Goal: Task Accomplishment & Management: Use online tool/utility

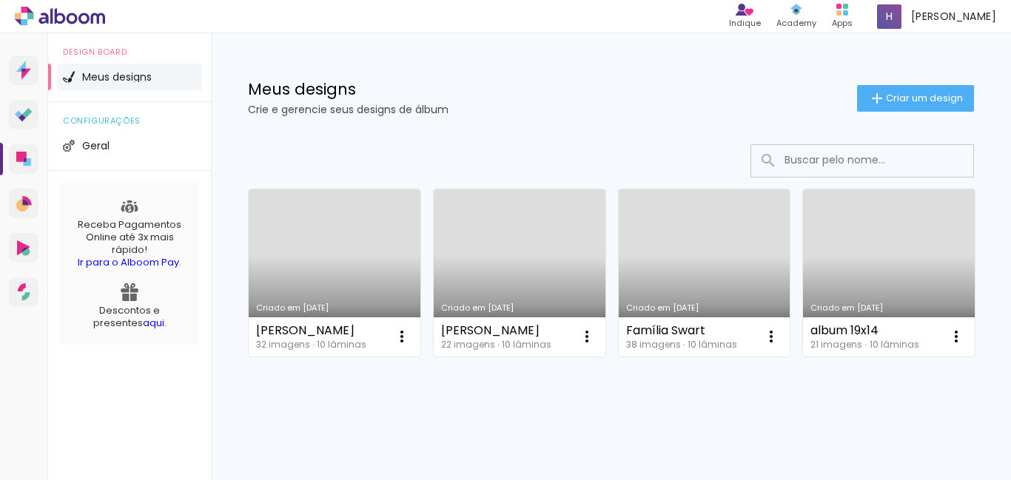
click at [505, 246] on link "Criado em 13/08/25" at bounding box center [520, 272] width 172 height 167
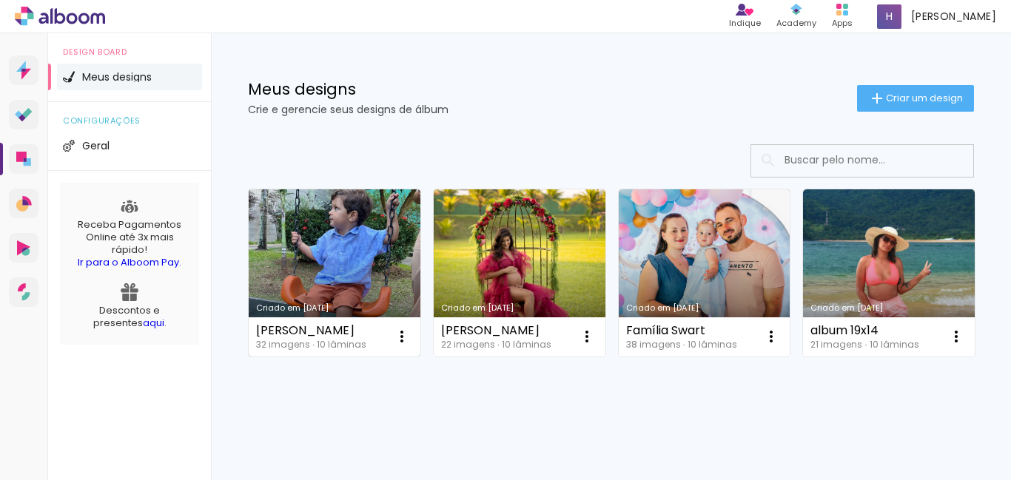
click at [337, 239] on link "Criado em [DATE]" at bounding box center [335, 272] width 172 height 167
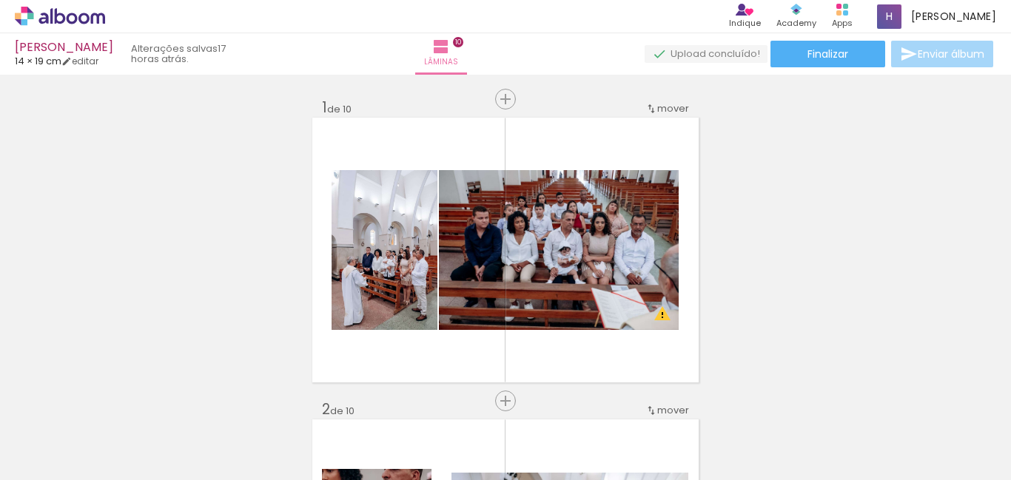
click at [53, 10] on icon at bounding box center [51, 16] width 2 height 16
